Goal: Task Accomplishment & Management: Use online tool/utility

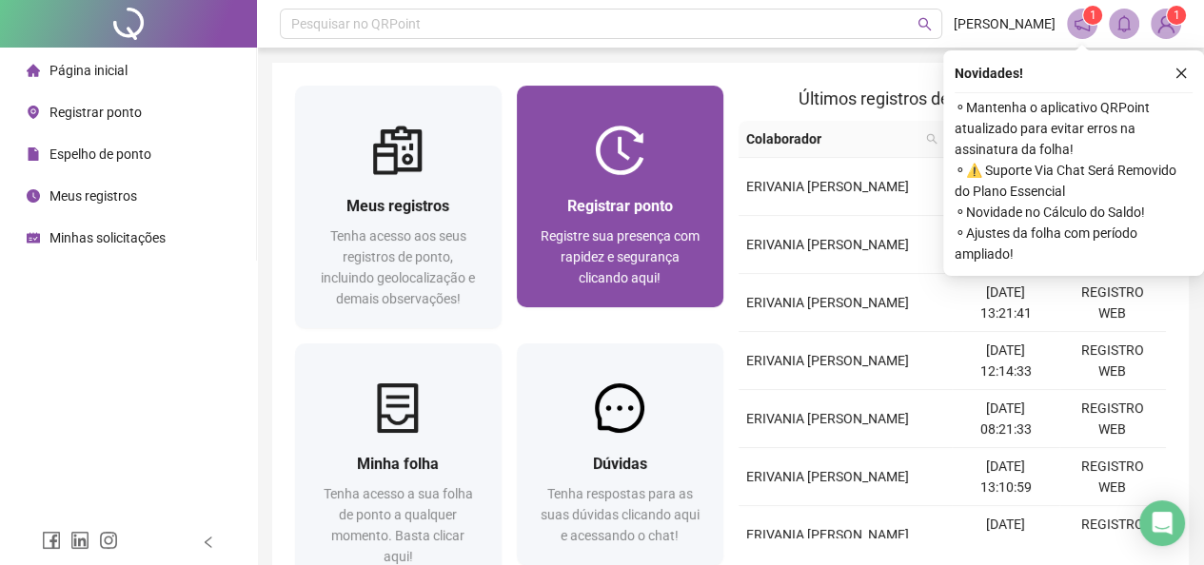
click at [616, 239] on span "Registre sua presença com rapidez e segurança clicando aqui!" at bounding box center [620, 256] width 159 height 57
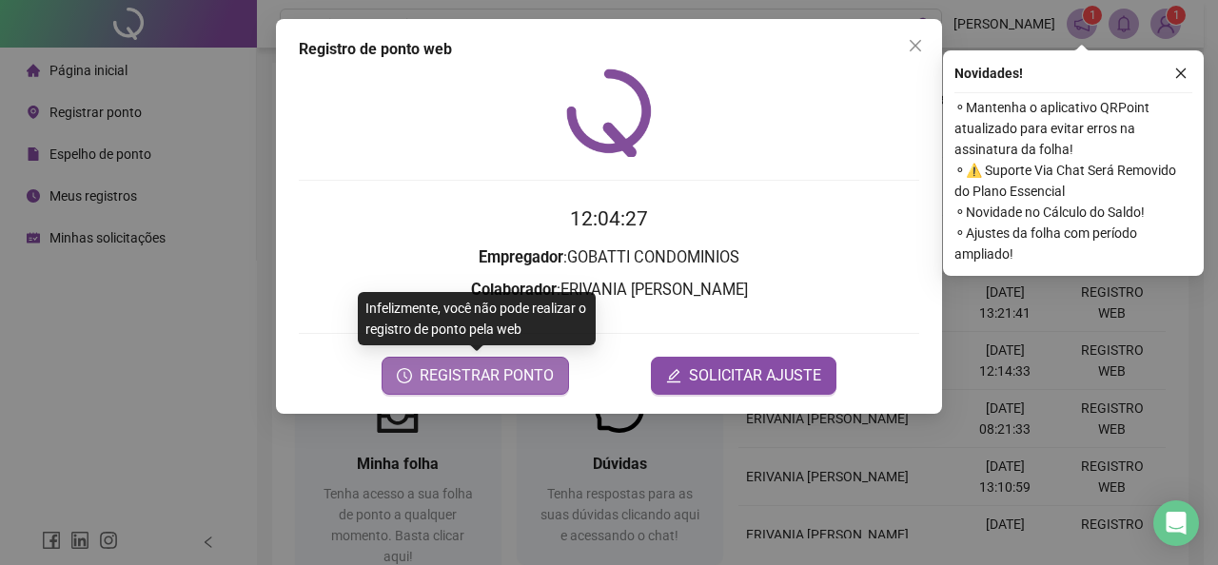
click at [458, 385] on span "REGISTRAR PONTO" at bounding box center [487, 376] width 134 height 23
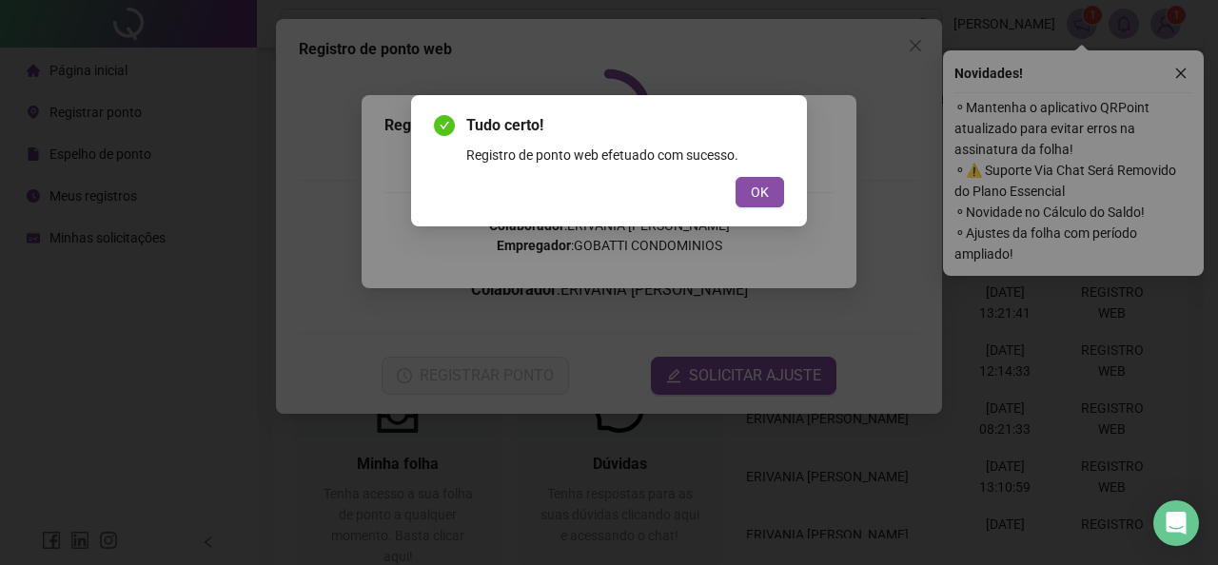
drag, startPoint x: 761, startPoint y: 203, endPoint x: 796, endPoint y: 185, distance: 38.7
click at [765, 203] on button "OK" at bounding box center [760, 192] width 49 height 30
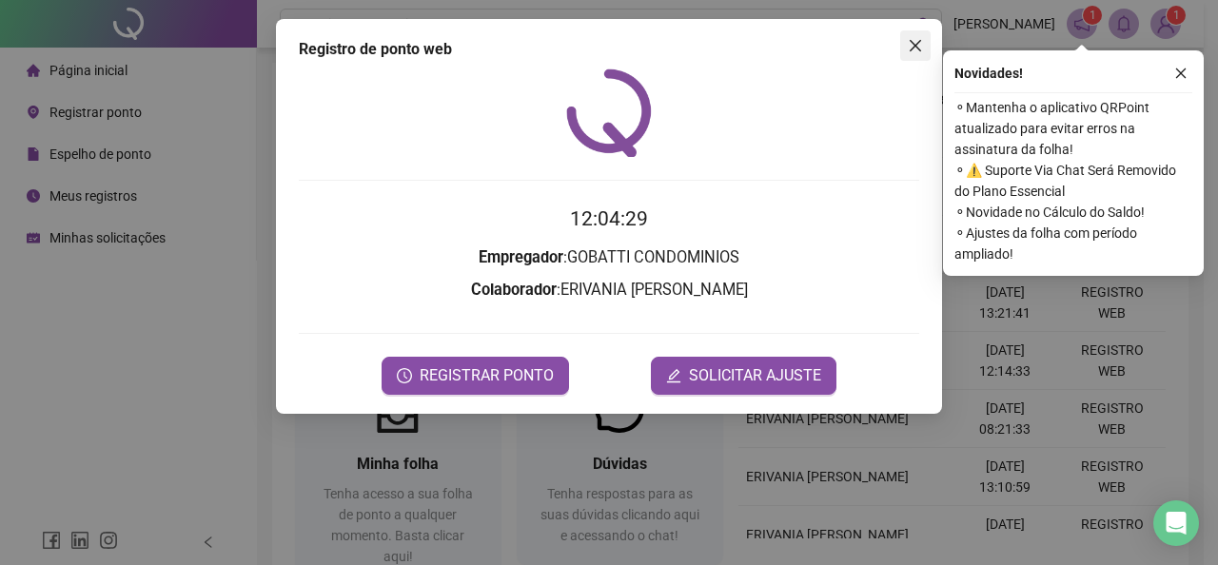
click at [916, 49] on icon "close" at bounding box center [915, 45] width 15 height 15
